Goal: Connect with others: Connect with others

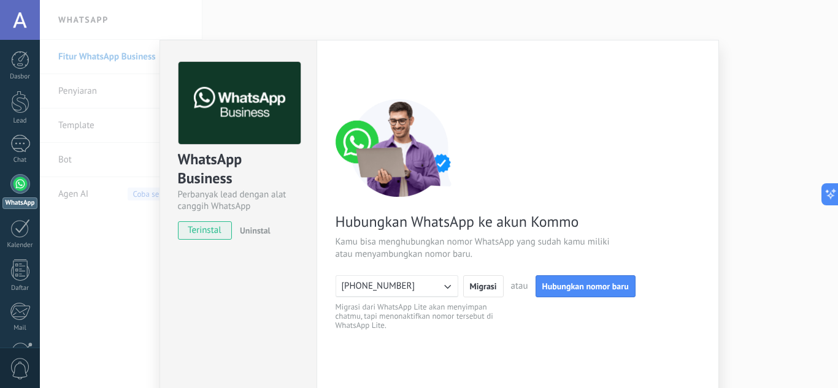
click at [555, 207] on div "Hubungkan WhatsApp ke akun Kommo Kamu bisa menghubungkan nomor WhatsApp yang su…" at bounding box center [517, 215] width 364 height 232
click at [479, 285] on span "Migrasi" at bounding box center [483, 286] width 27 height 9
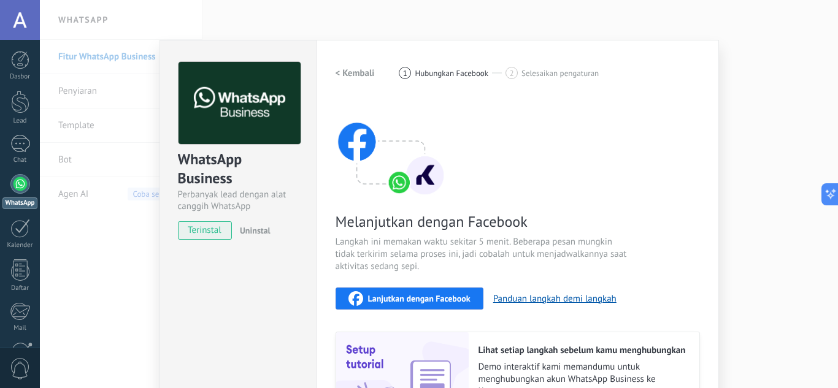
click at [448, 295] on span "Lanjutkan dengan Facebook" at bounding box center [419, 298] width 102 height 9
